Goal: Transaction & Acquisition: Purchase product/service

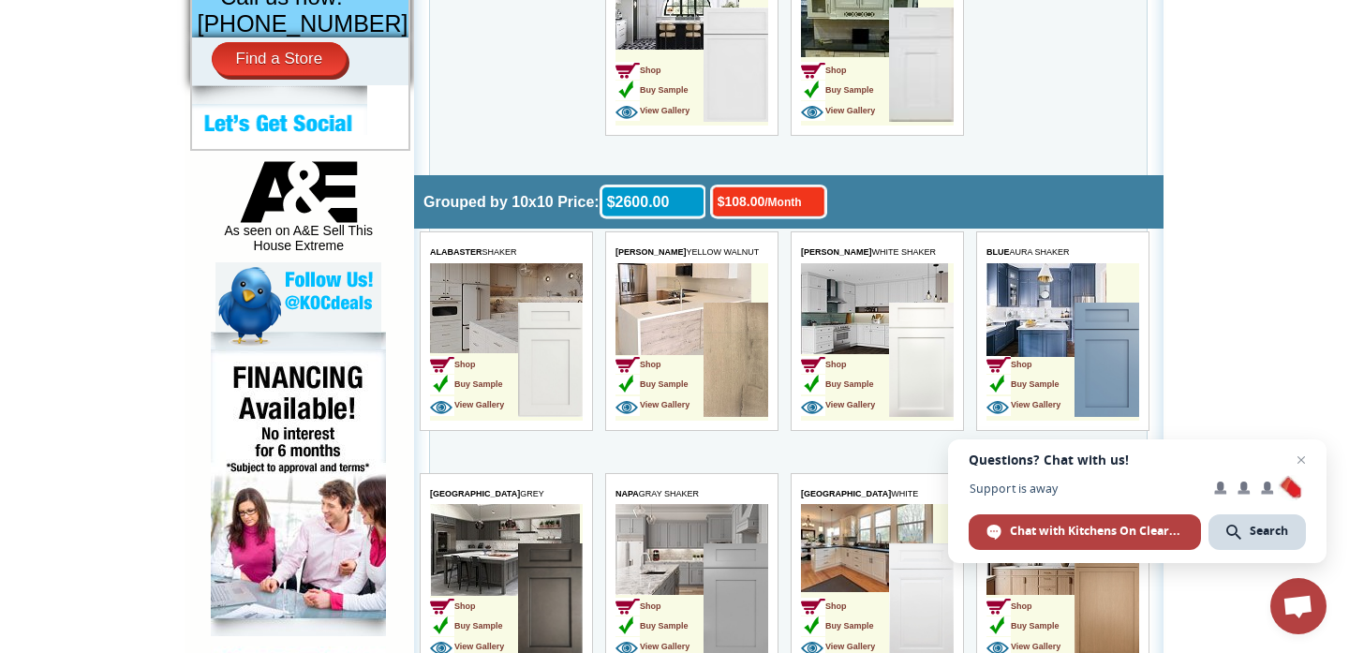
scroll to position [858, 0]
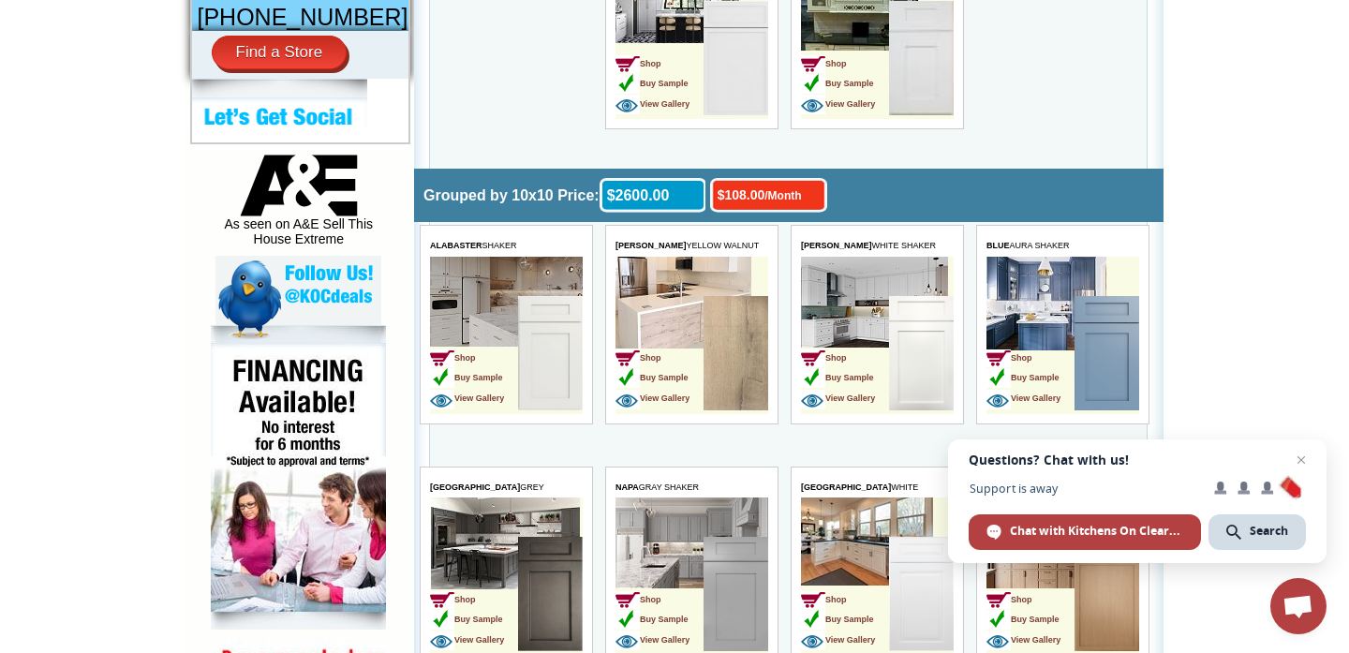
click at [1010, 367] on link "Buy Sample" at bounding box center [1021, 375] width 73 height 16
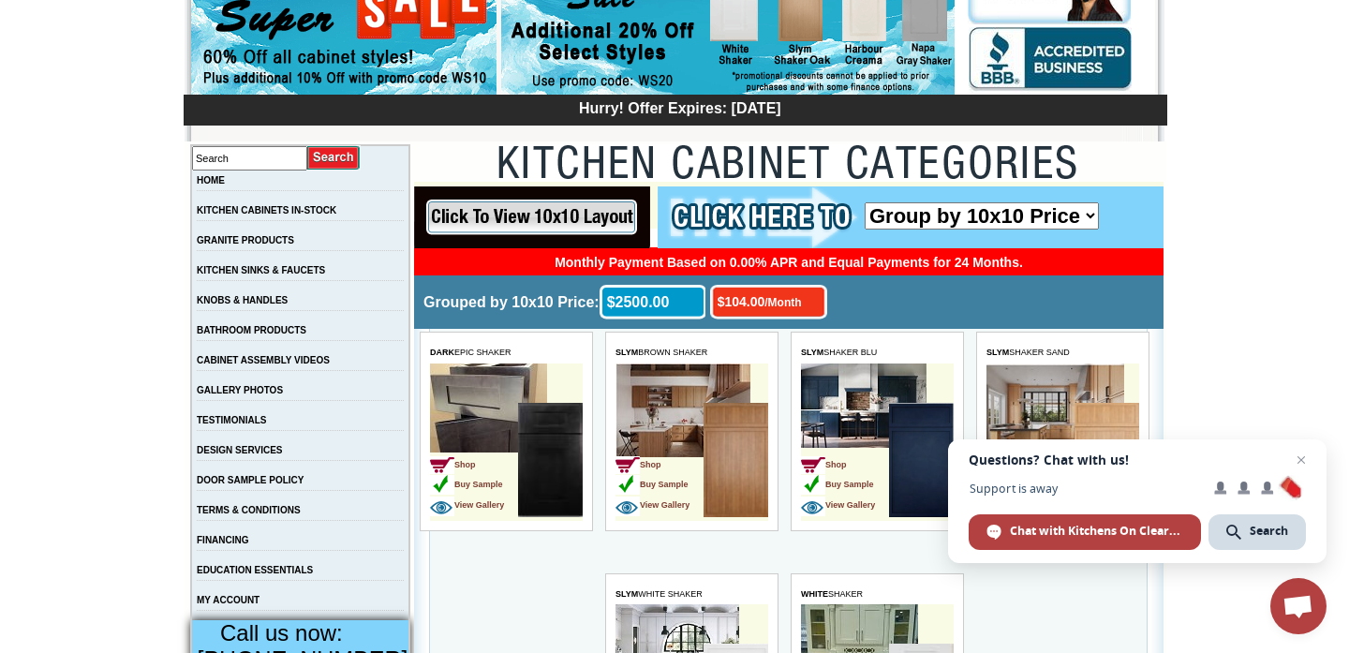
scroll to position [214, 0]
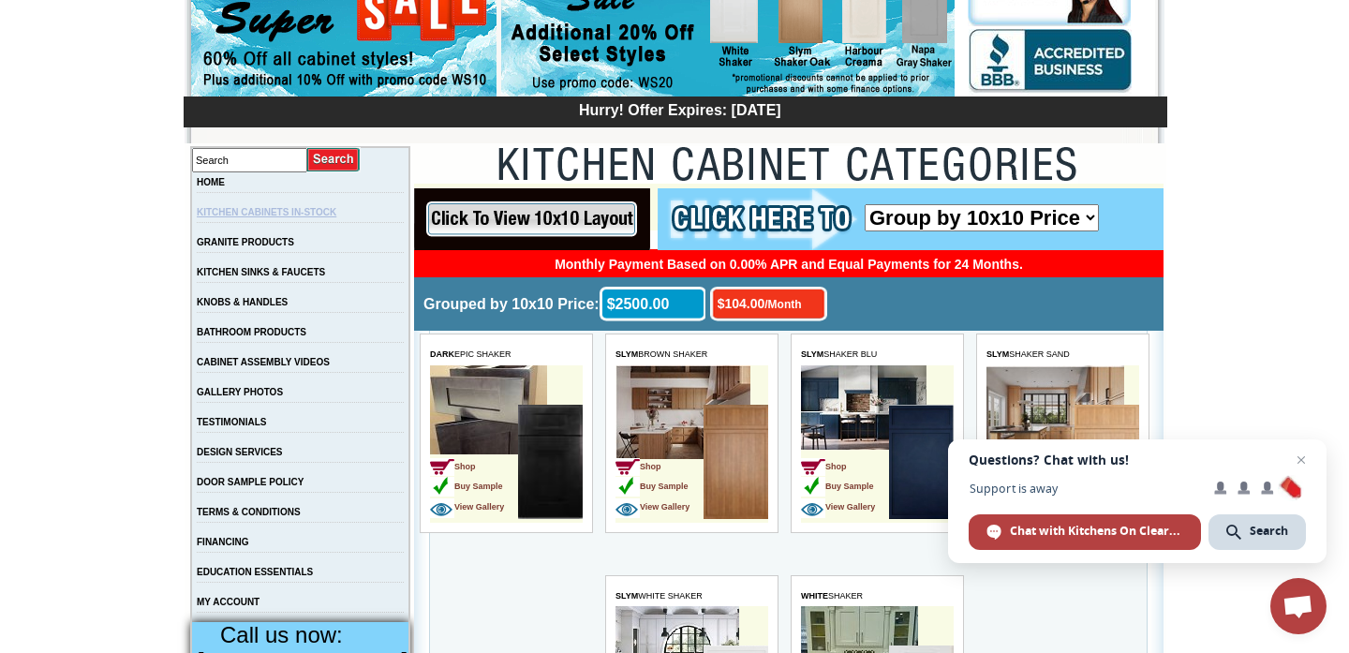
click at [318, 207] on link "KITCHEN CABINETS IN-STOCK" at bounding box center [267, 212] width 140 height 10
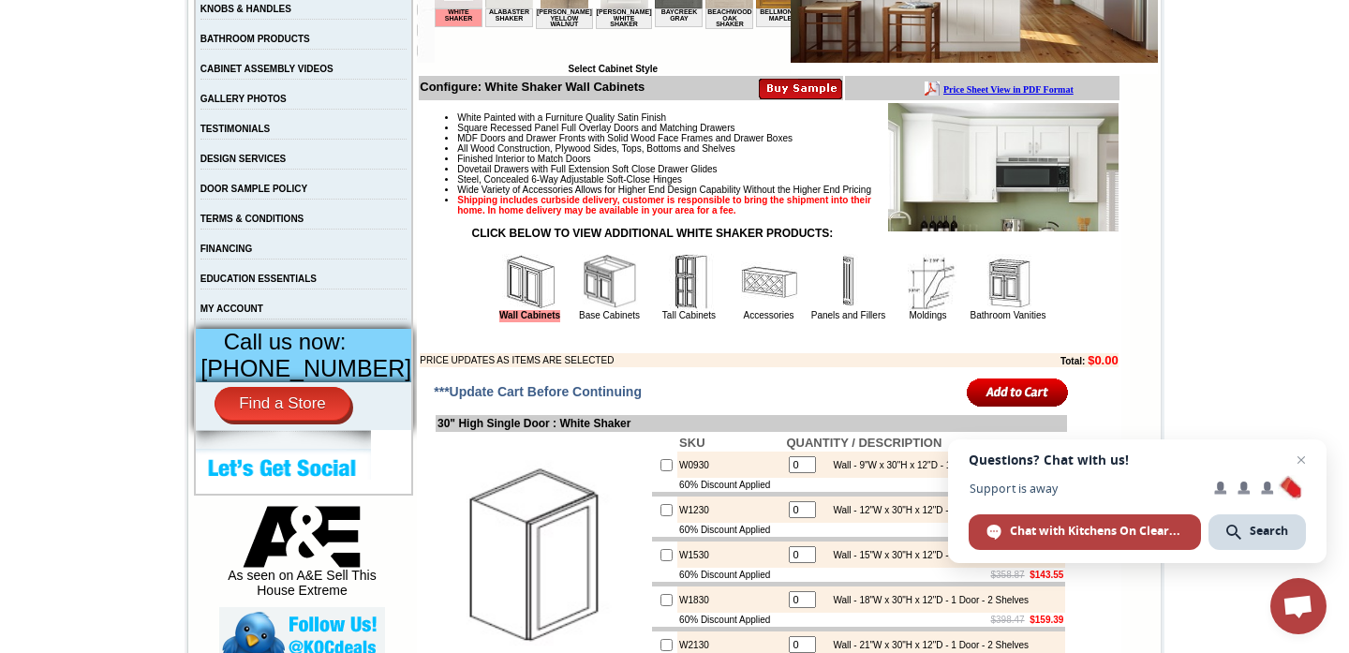
scroll to position [508, 0]
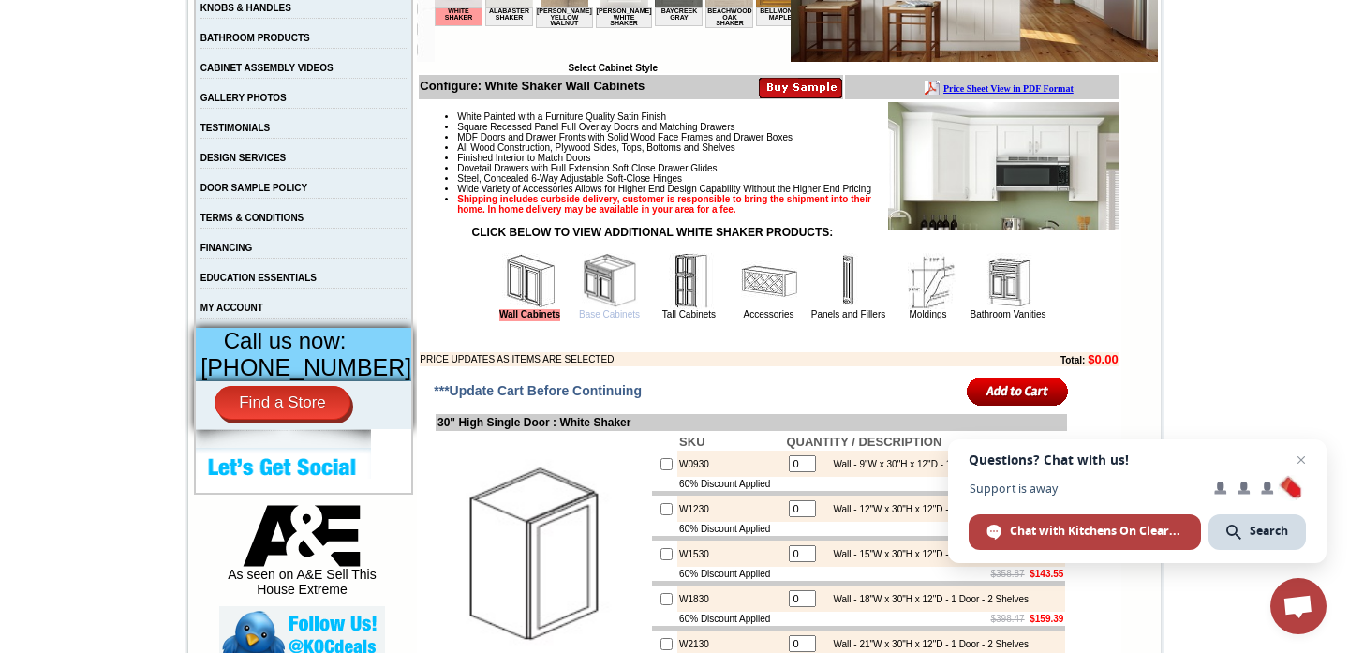
click at [597, 319] on link "Base Cabinets" at bounding box center [609, 314] width 61 height 10
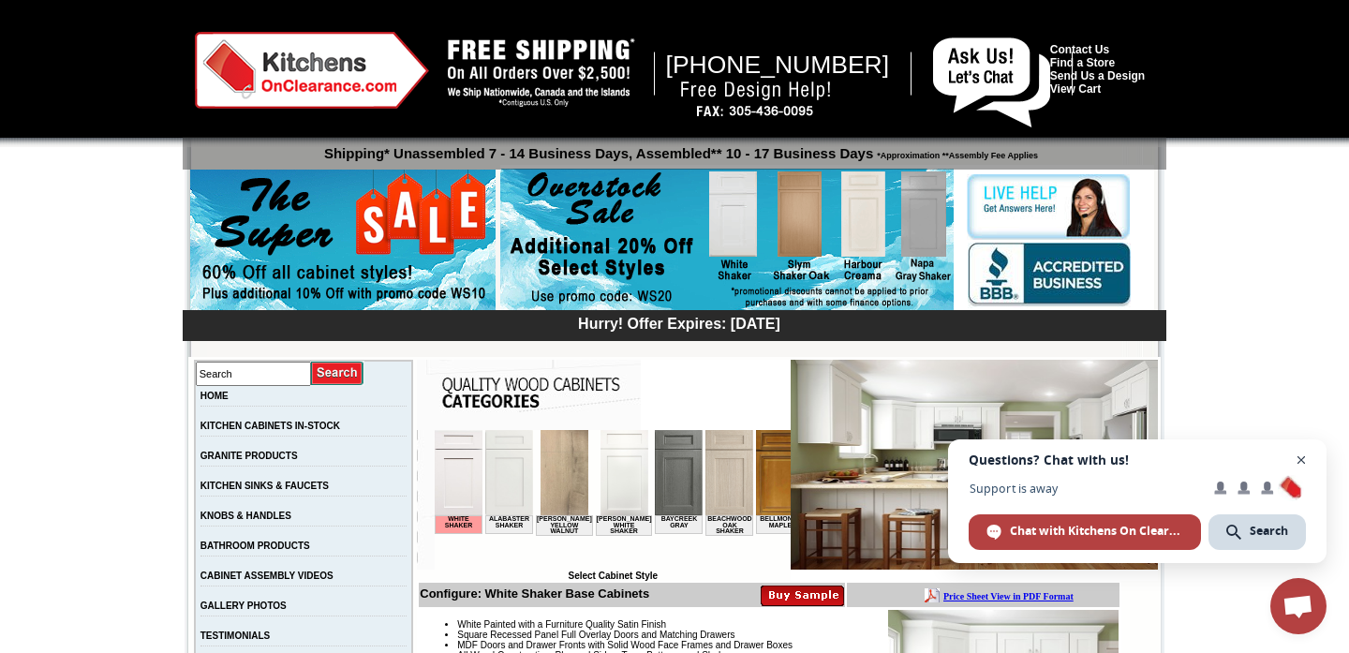
click at [1309, 460] on span "Close chat" at bounding box center [1301, 460] width 23 height 23
